Goal: Task Accomplishment & Management: Manage account settings

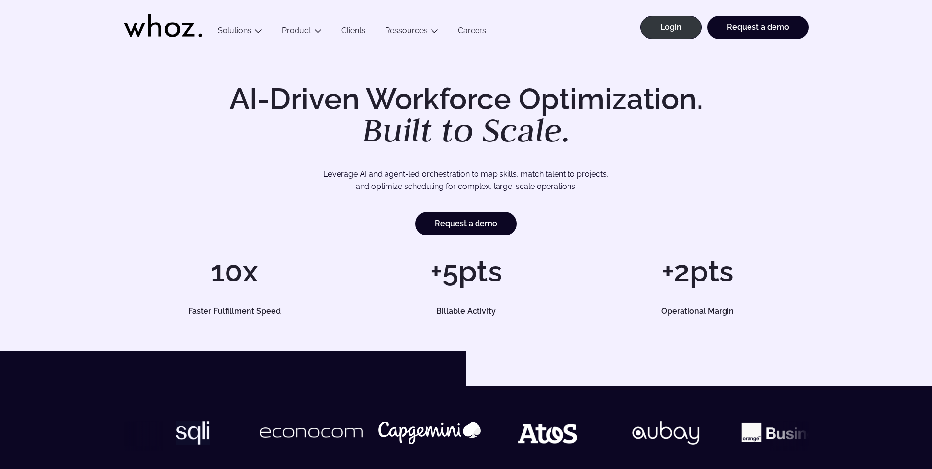
click at [669, 39] on li "Login" at bounding box center [668, 32] width 67 height 33
click at [668, 36] on link "Login" at bounding box center [671, 27] width 61 height 23
click at [664, 18] on link "Login" at bounding box center [671, 27] width 61 height 23
